Goal: Manage account settings

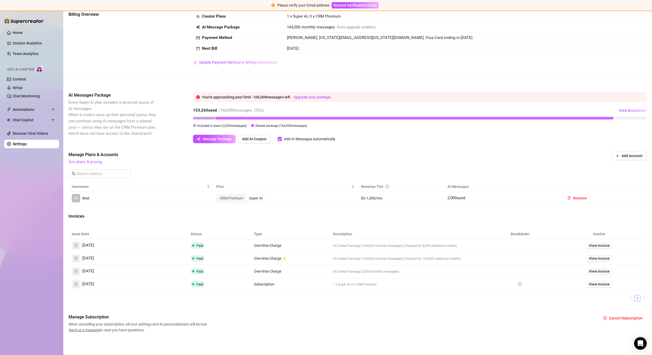
scroll to position [30, 0]
